Goal: Transaction & Acquisition: Purchase product/service

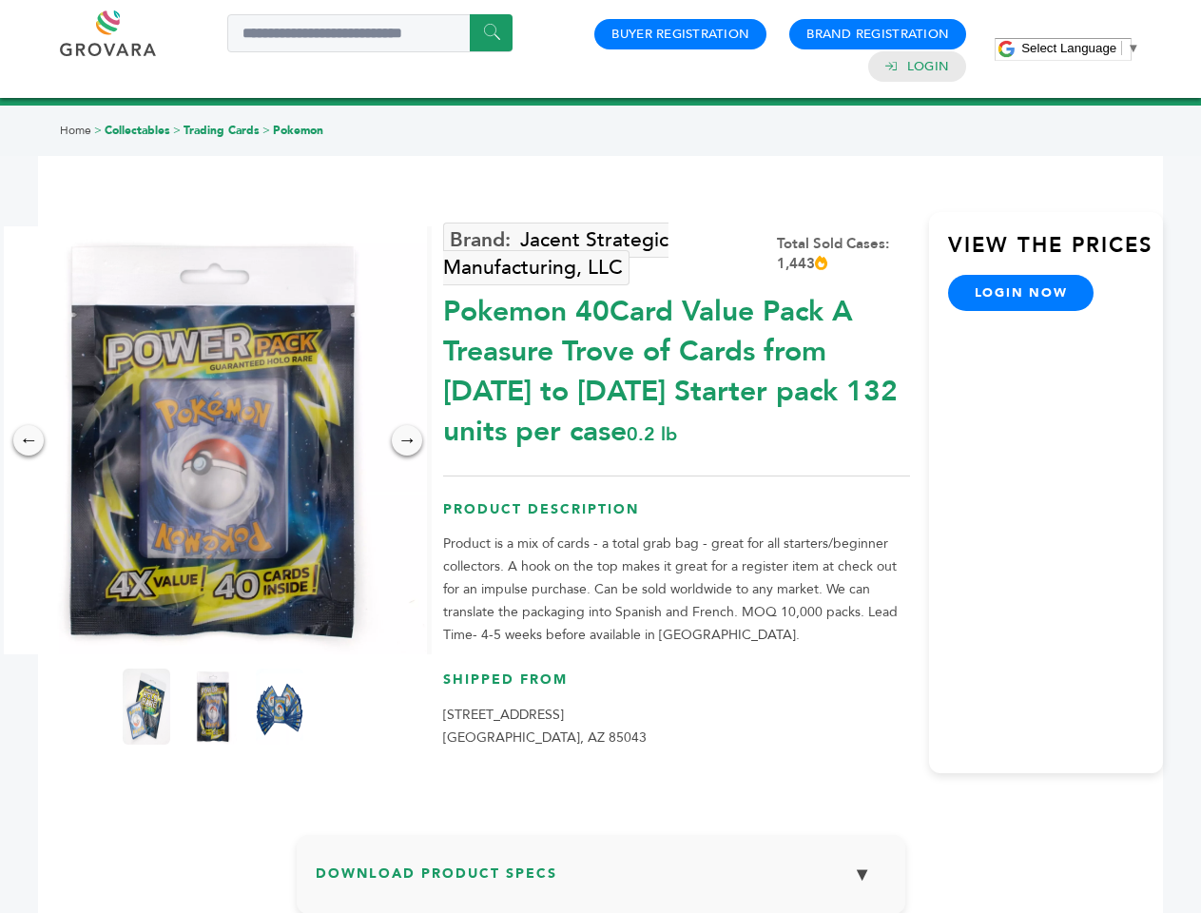
click at [1080, 48] on span "Select Language" at bounding box center [1068, 48] width 95 height 14
click at [213, 440] on img at bounding box center [213, 440] width 428 height 428
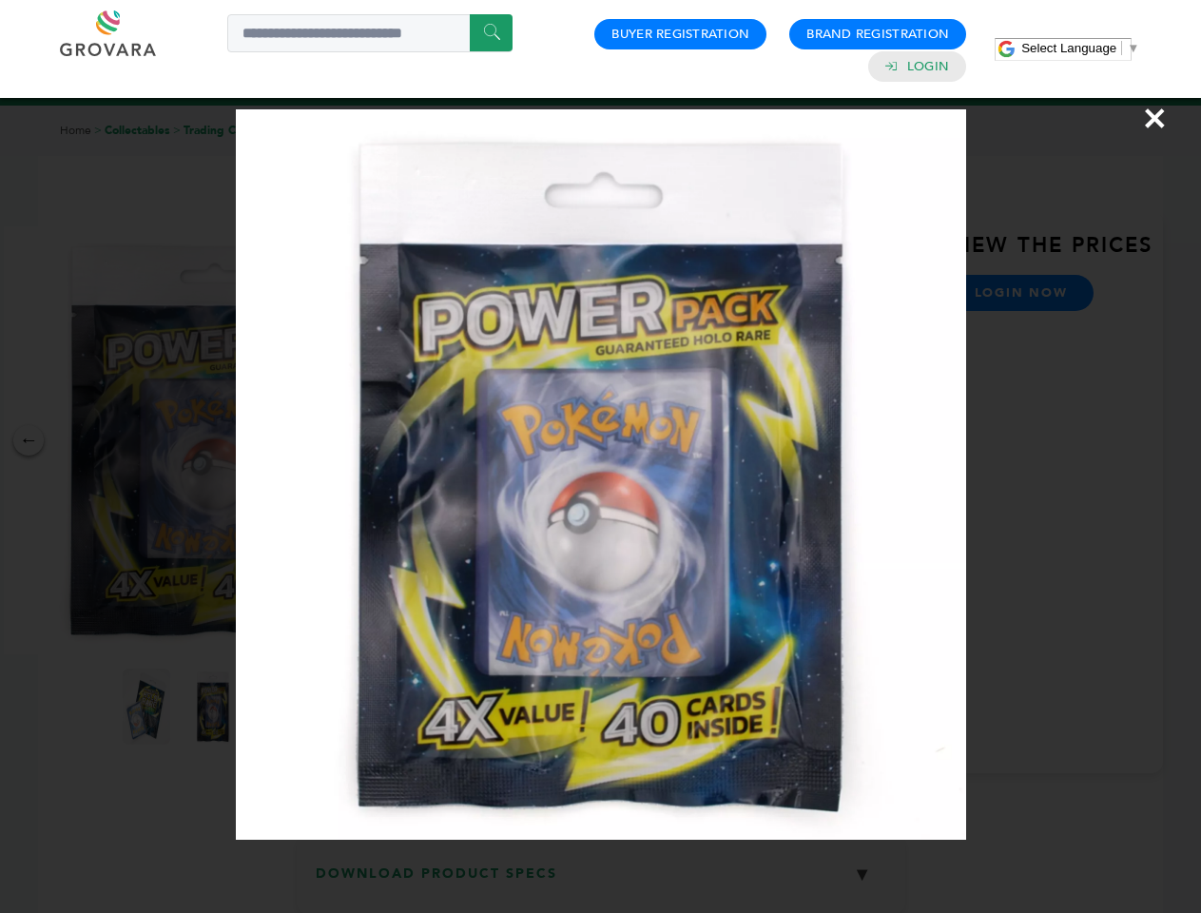
click at [29, 440] on div "×" at bounding box center [600, 456] width 1201 height 913
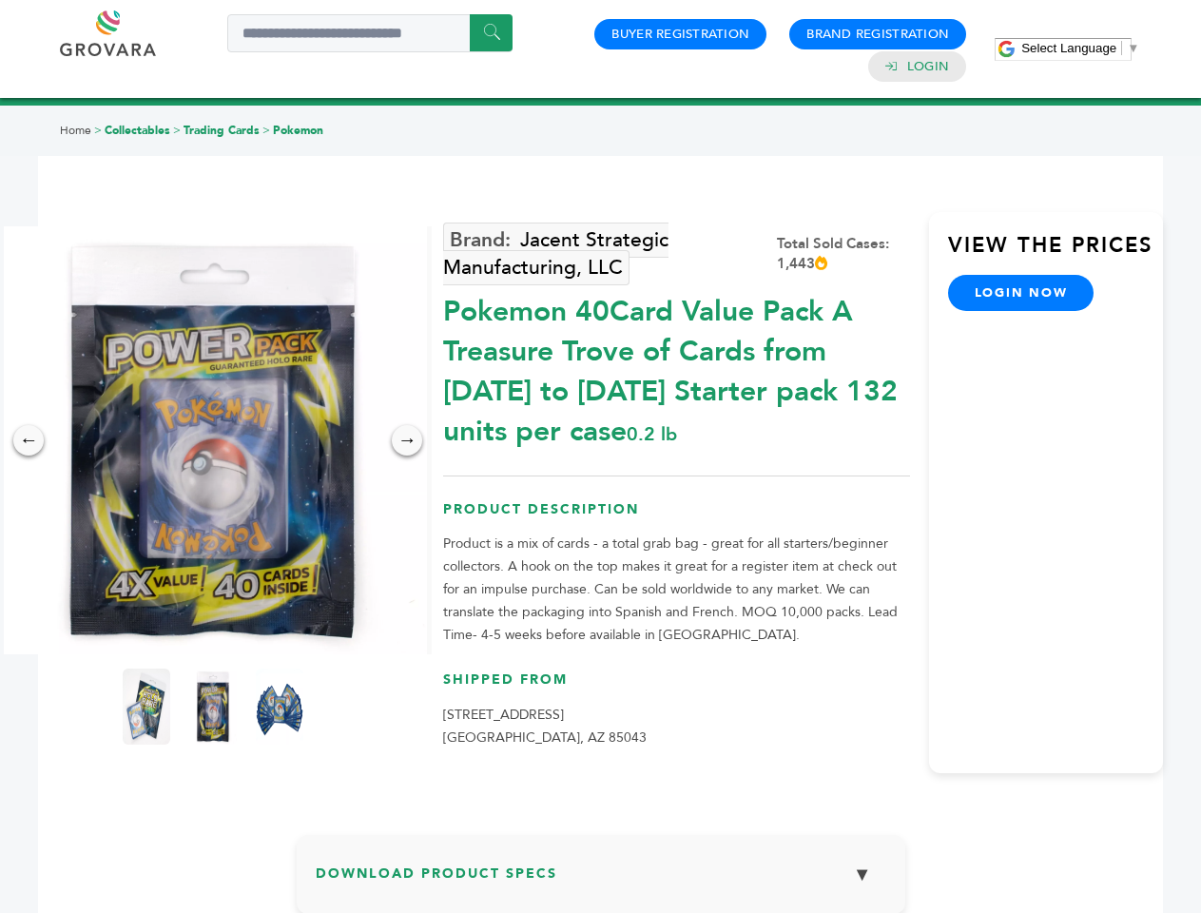
click at [407, 440] on div "→" at bounding box center [407, 440] width 30 height 30
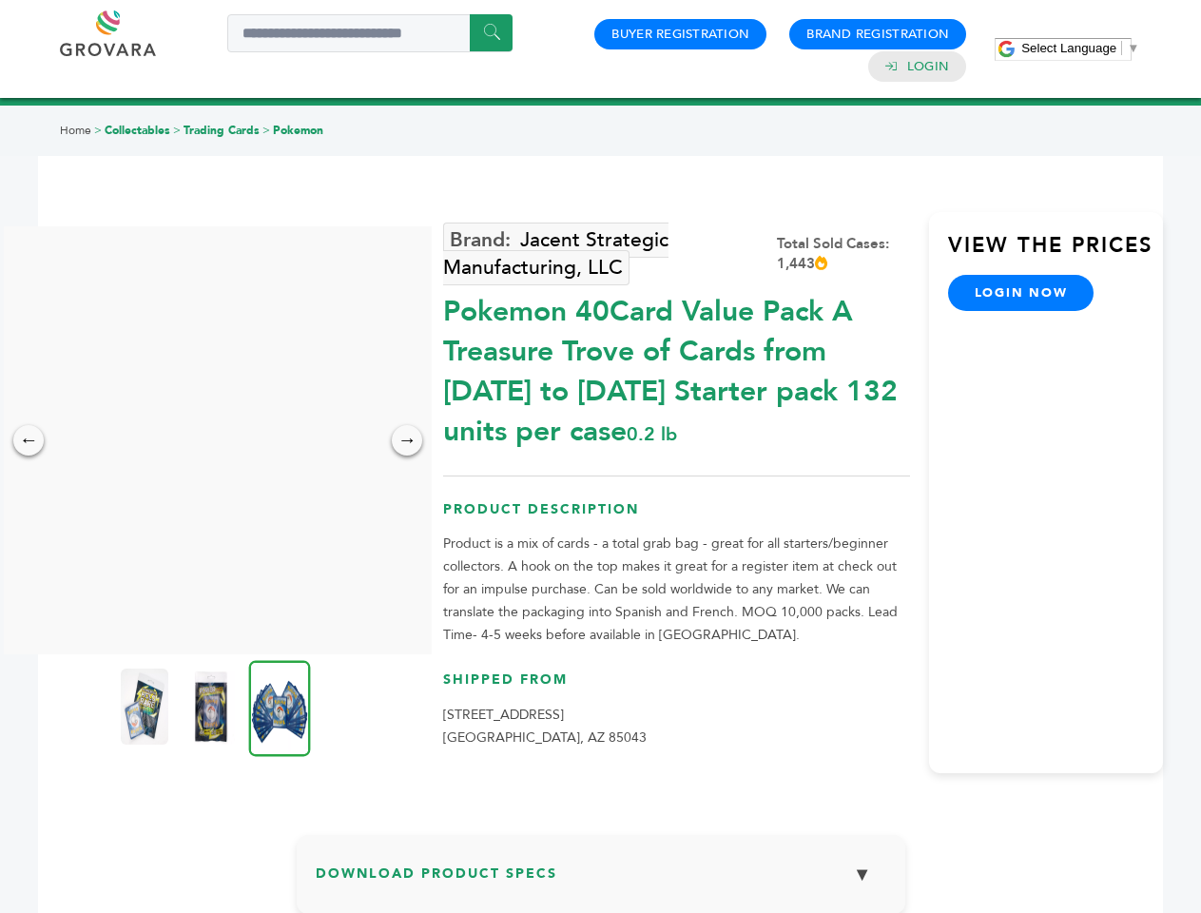
click at [146, 706] on img at bounding box center [145, 706] width 48 height 76
click at [0, 0] on div "×" at bounding box center [0, 0] width 0 height 0
click at [280, 706] on img at bounding box center [280, 708] width 62 height 96
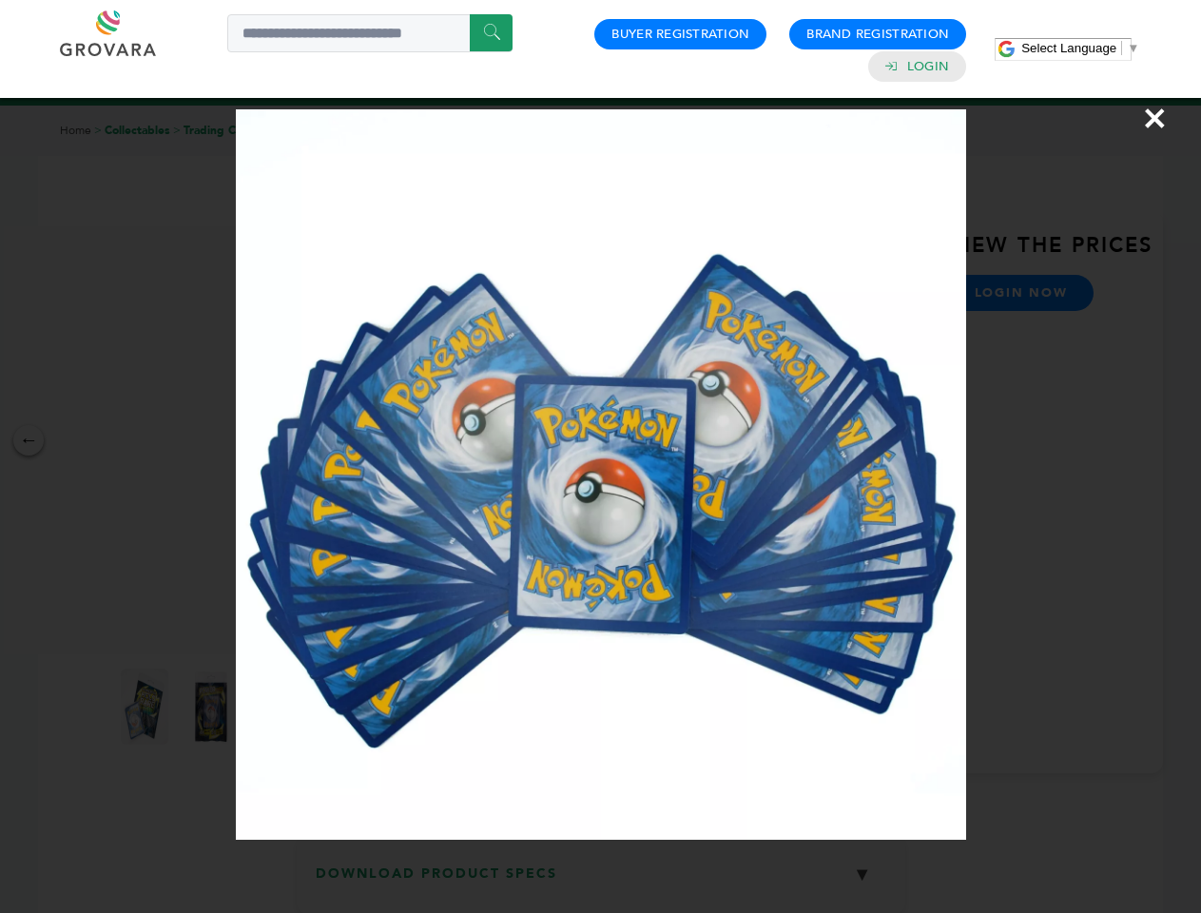
click at [601, 881] on div "×" at bounding box center [600, 456] width 1201 height 913
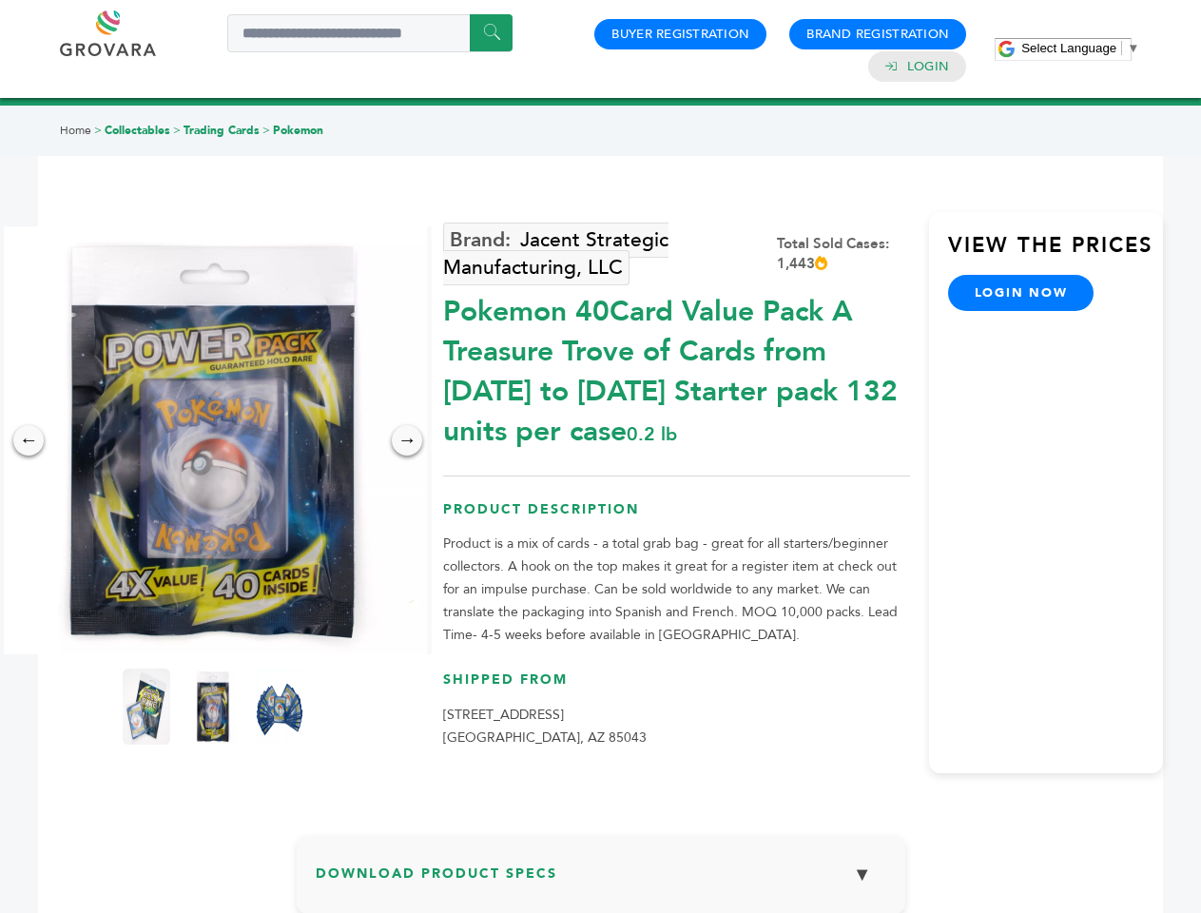
click at [1080, 48] on span "Select Language" at bounding box center [1068, 48] width 95 height 14
click at [213, 440] on img at bounding box center [213, 440] width 428 height 428
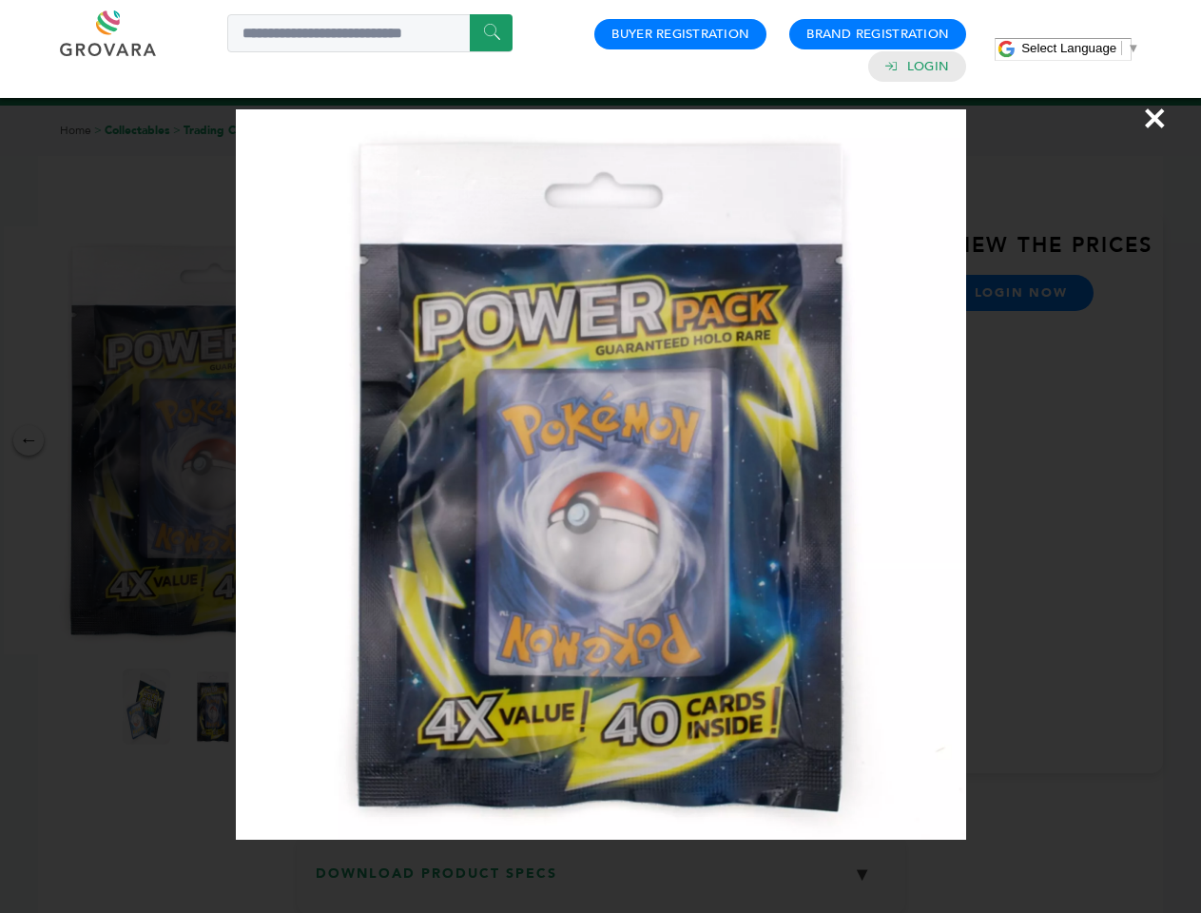
click at [29, 440] on div "×" at bounding box center [600, 456] width 1201 height 913
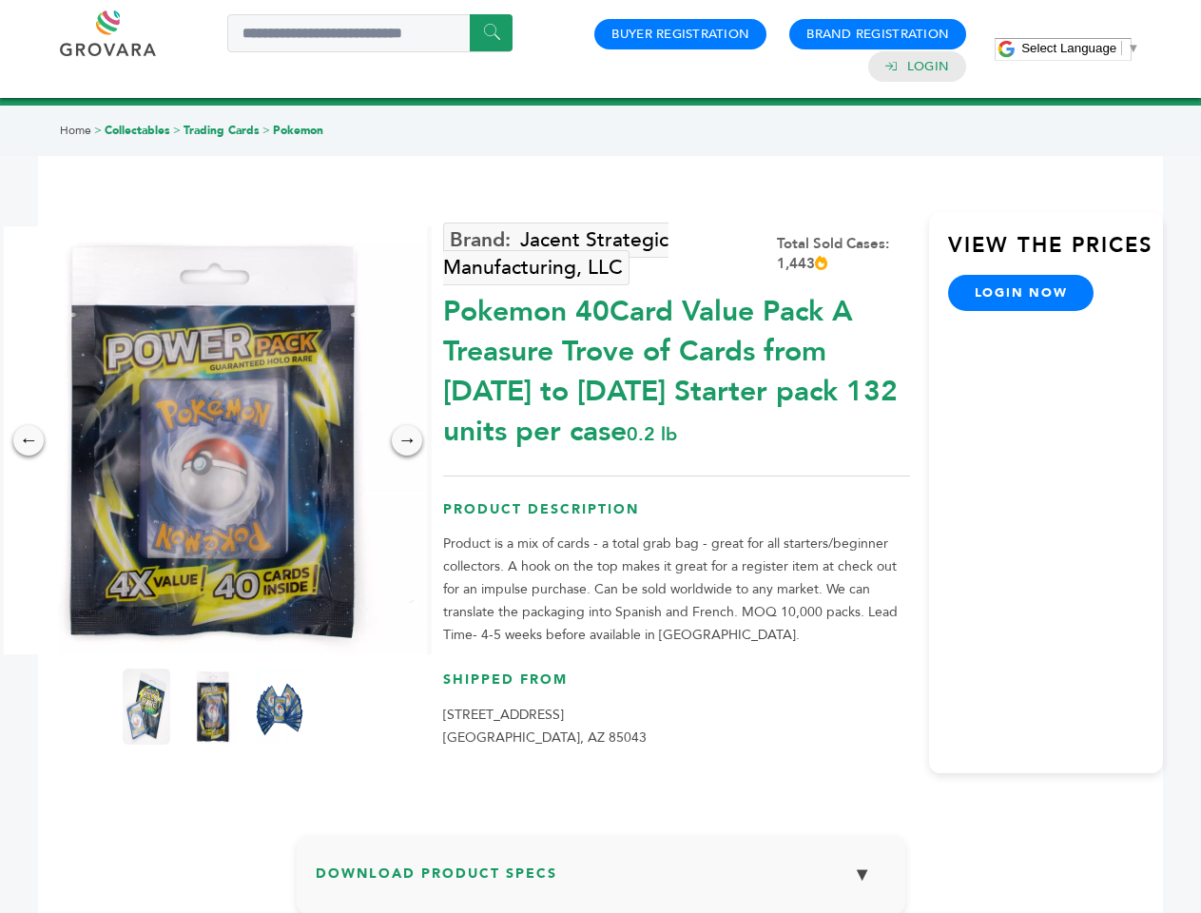
click at [407, 440] on div "→" at bounding box center [407, 440] width 30 height 30
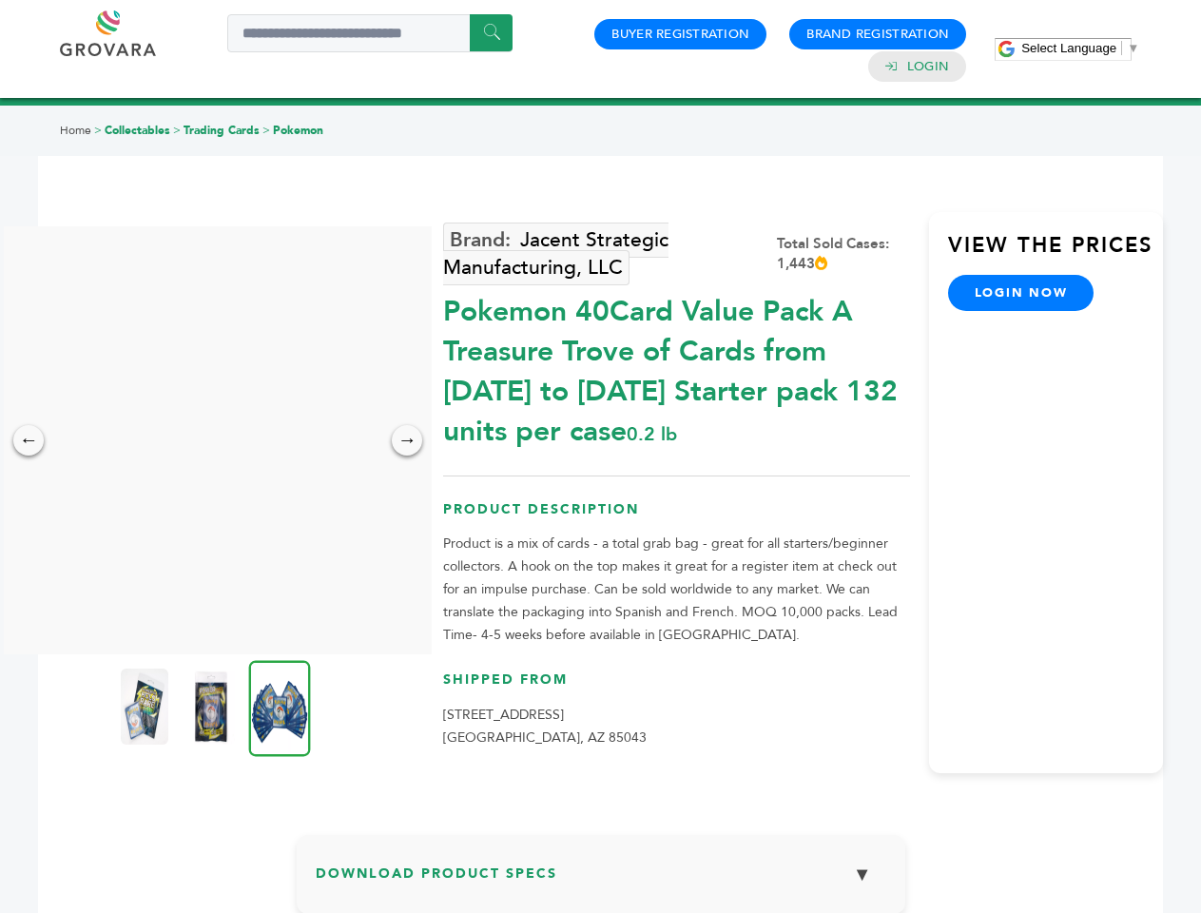
click at [146, 706] on img at bounding box center [145, 706] width 48 height 76
click at [0, 0] on div "×" at bounding box center [0, 0] width 0 height 0
click at [280, 706] on img at bounding box center [280, 708] width 62 height 96
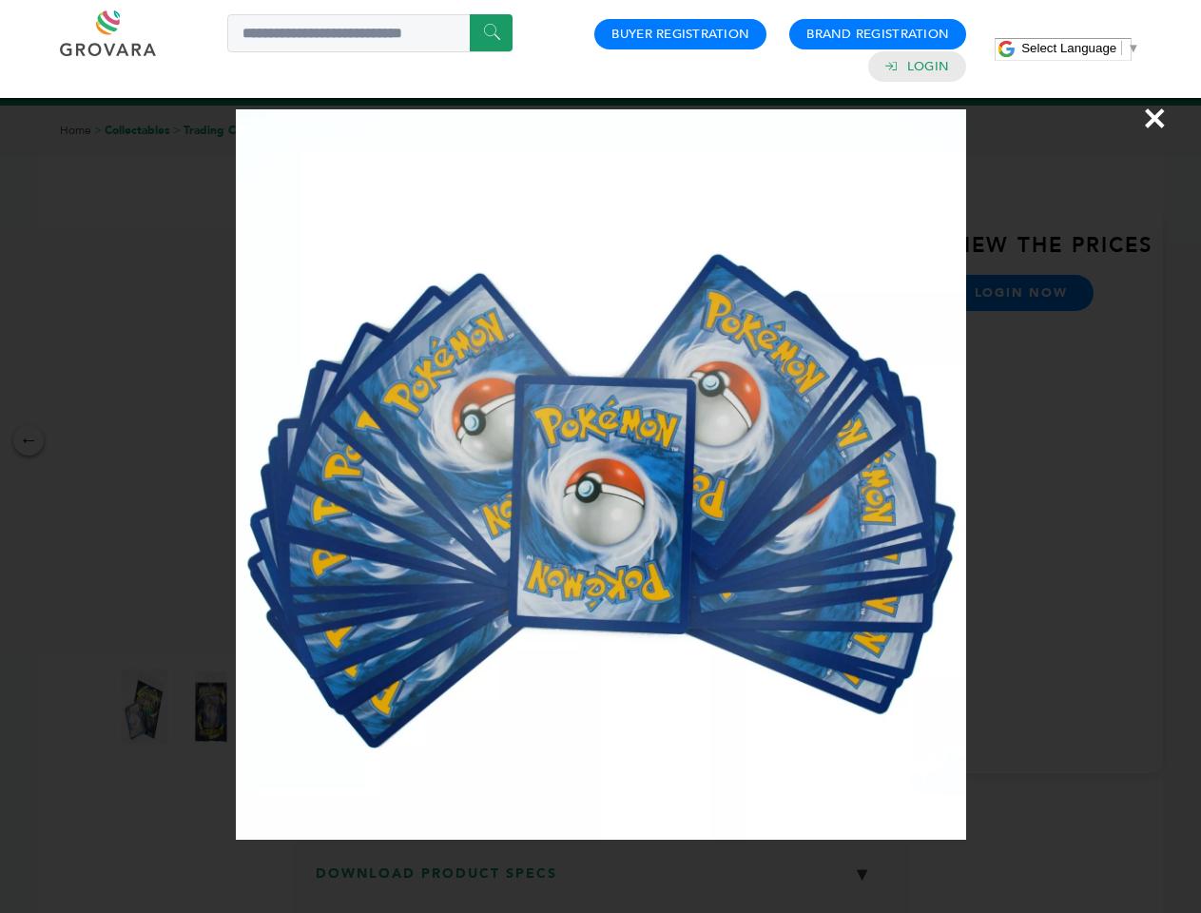
click at [601, 881] on div "×" at bounding box center [600, 456] width 1201 height 913
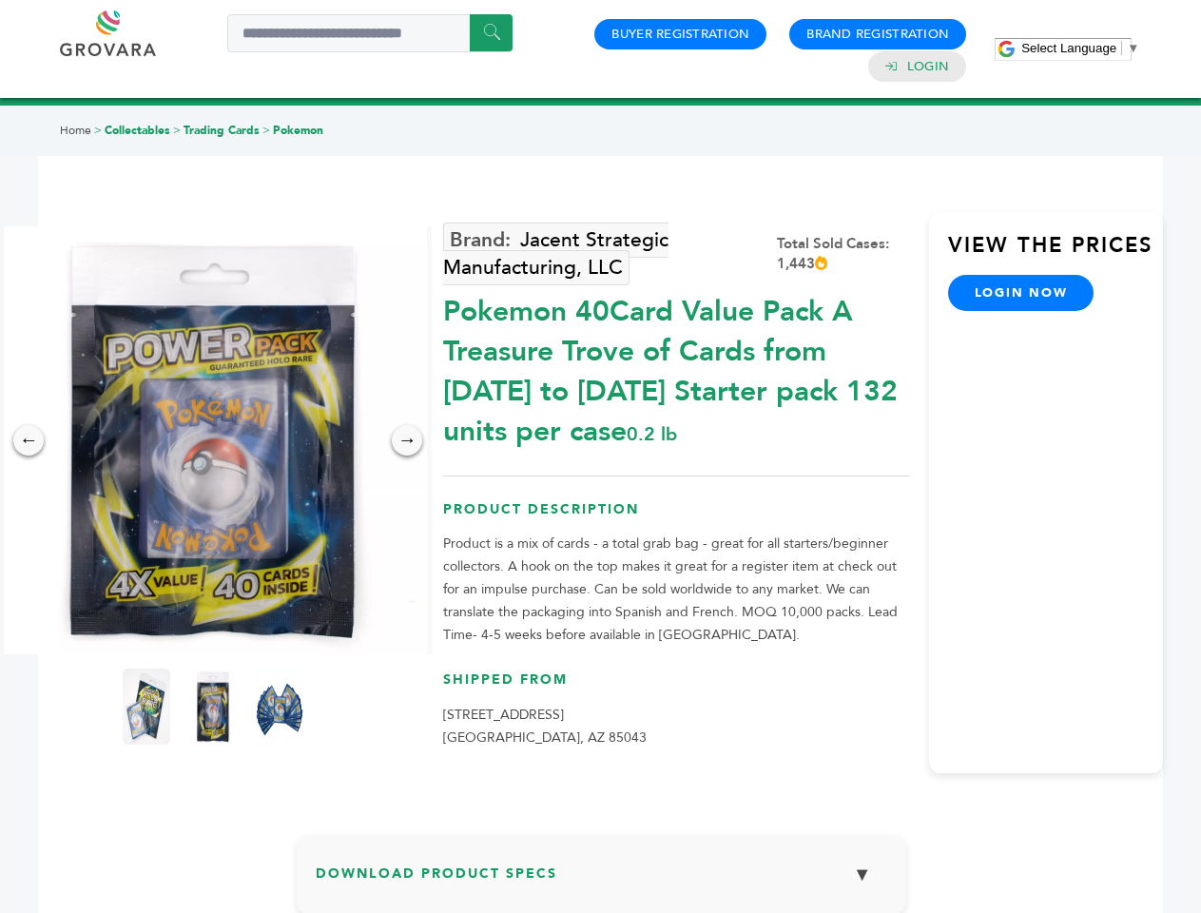
click at [1080, 48] on span "Select Language" at bounding box center [1068, 48] width 95 height 14
click at [213, 440] on img at bounding box center [213, 440] width 428 height 428
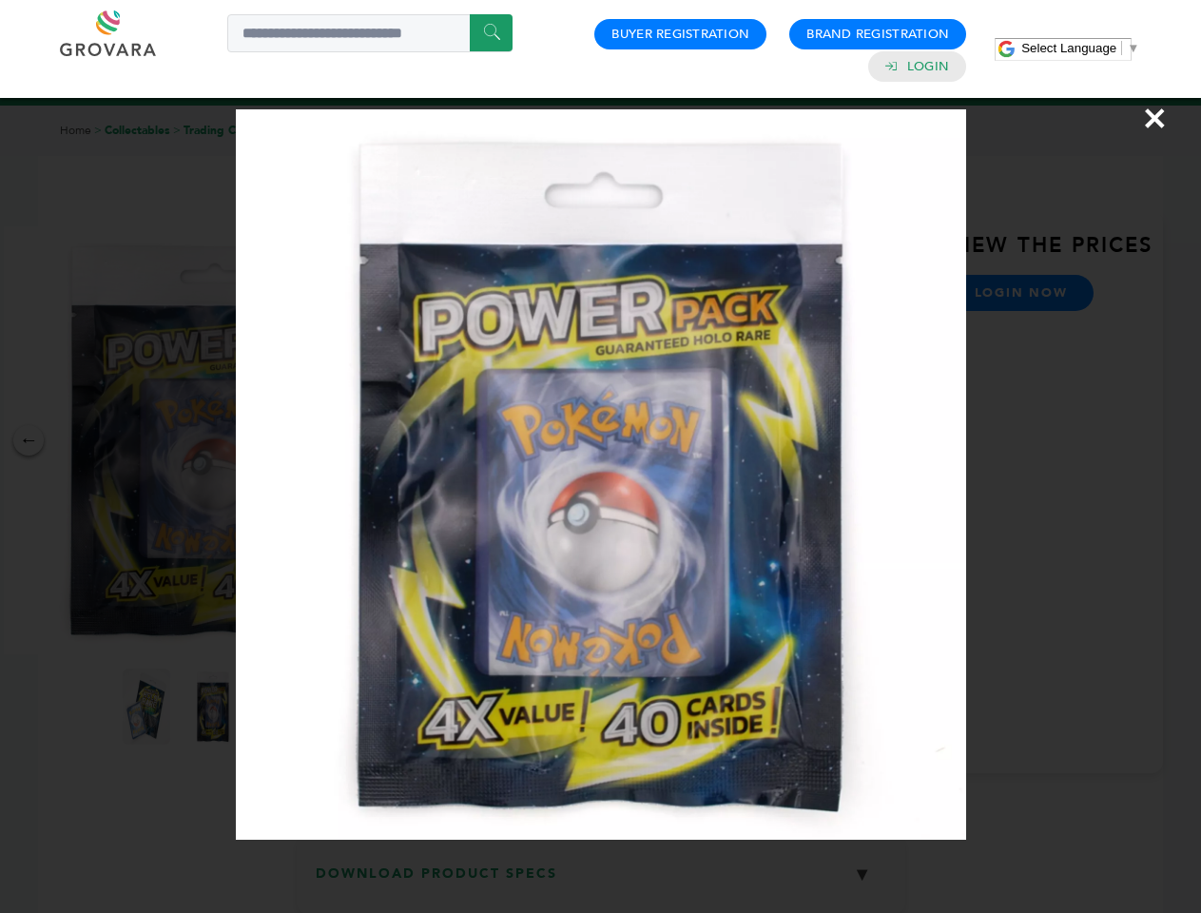
click at [29, 440] on div "×" at bounding box center [600, 456] width 1201 height 913
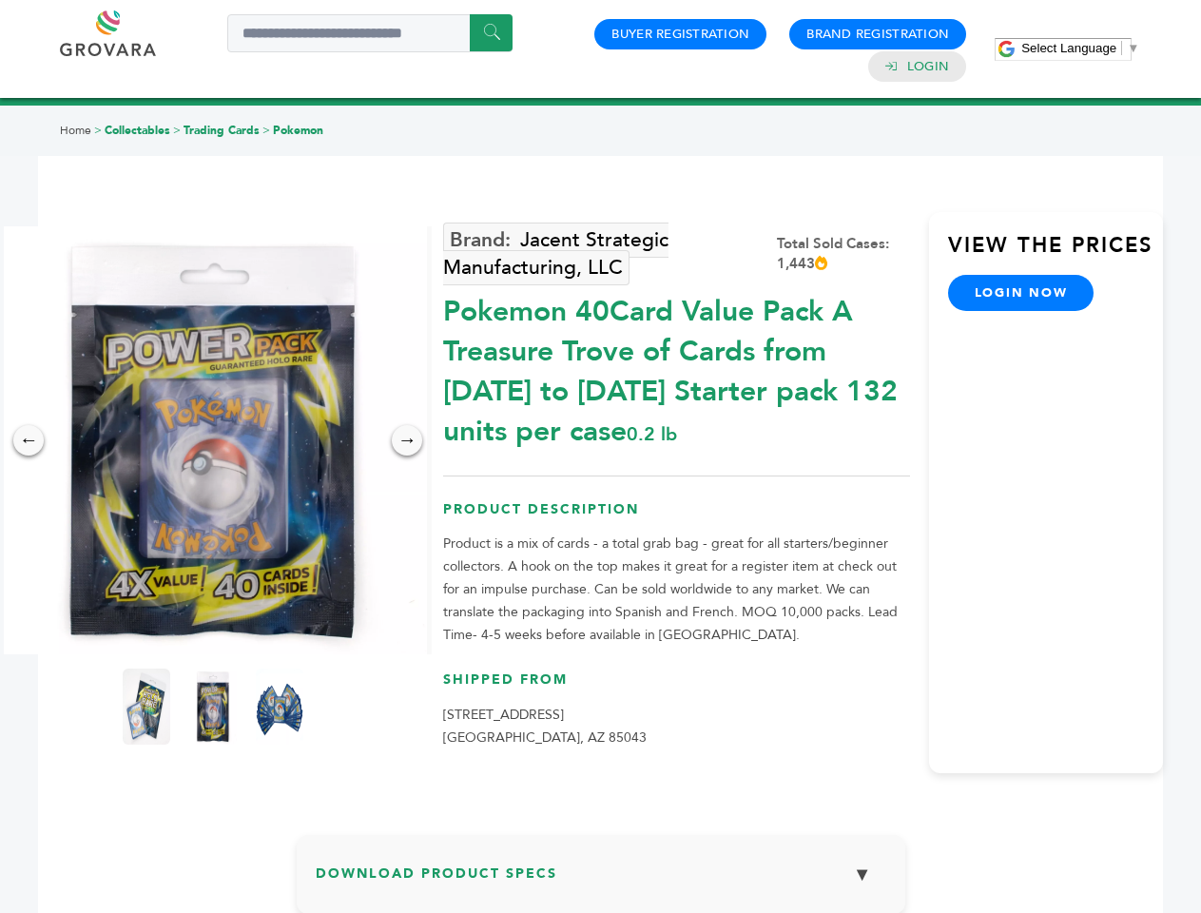
click at [407, 440] on div "→" at bounding box center [407, 440] width 30 height 30
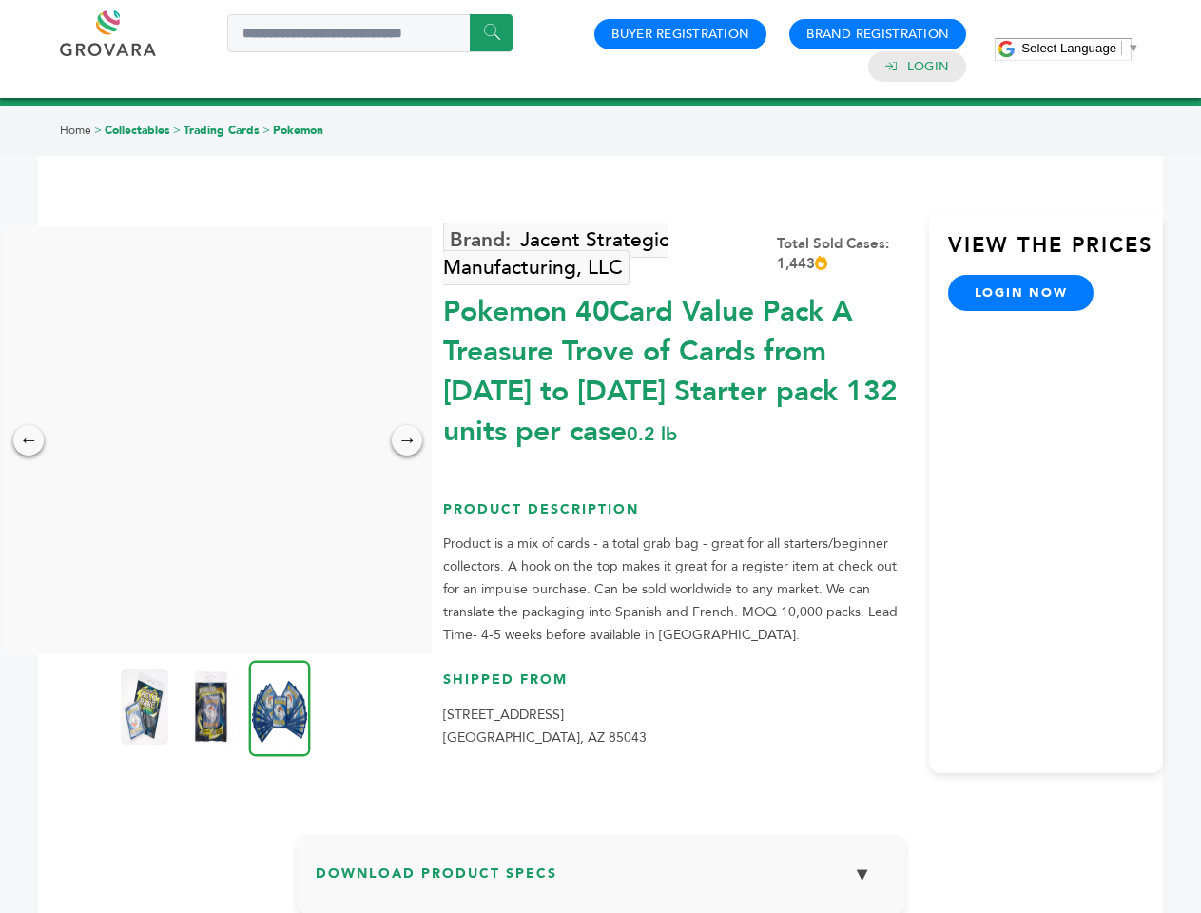
click at [146, 706] on img at bounding box center [145, 706] width 48 height 76
click at [0, 0] on div "×" at bounding box center [0, 0] width 0 height 0
click at [280, 706] on img at bounding box center [280, 708] width 62 height 96
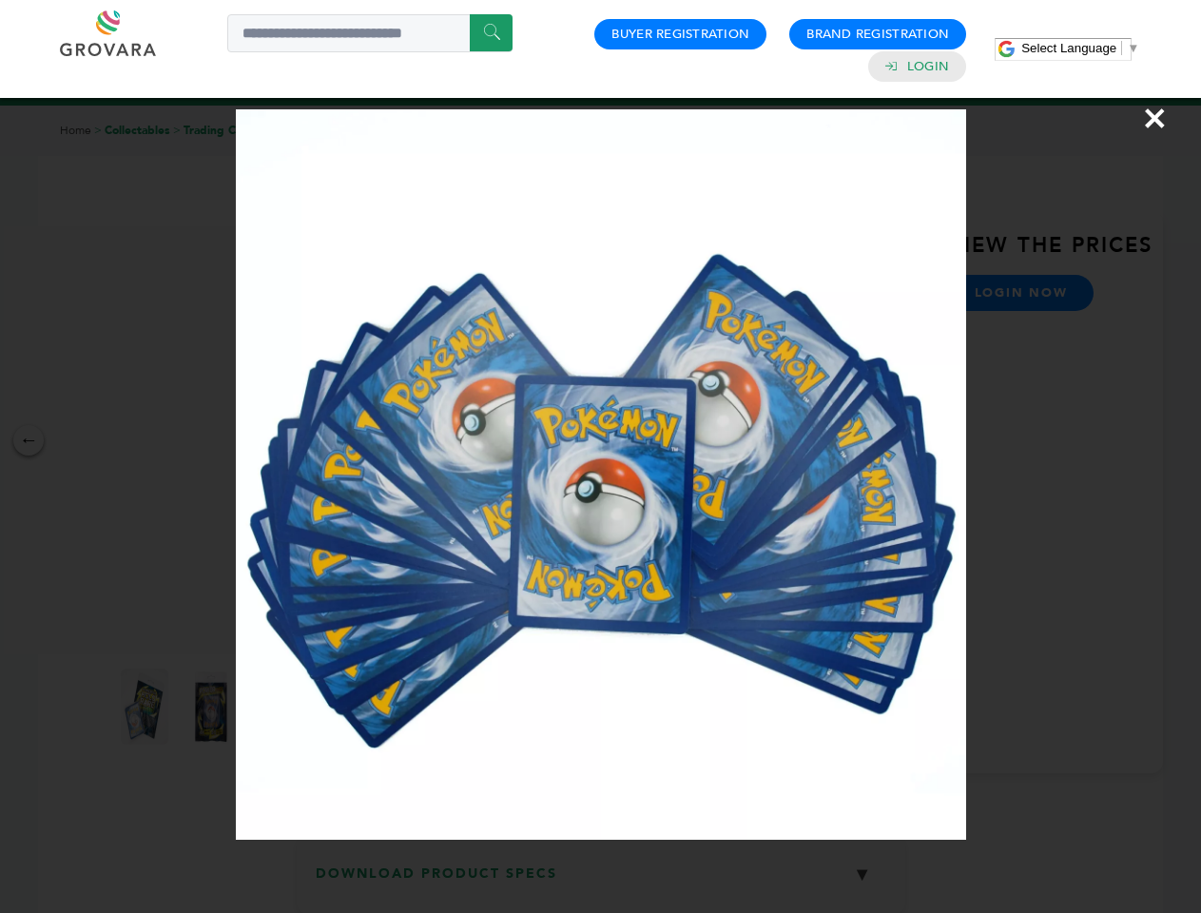
click at [601, 881] on div "×" at bounding box center [600, 456] width 1201 height 913
